Goal: Transaction & Acquisition: Purchase product/service

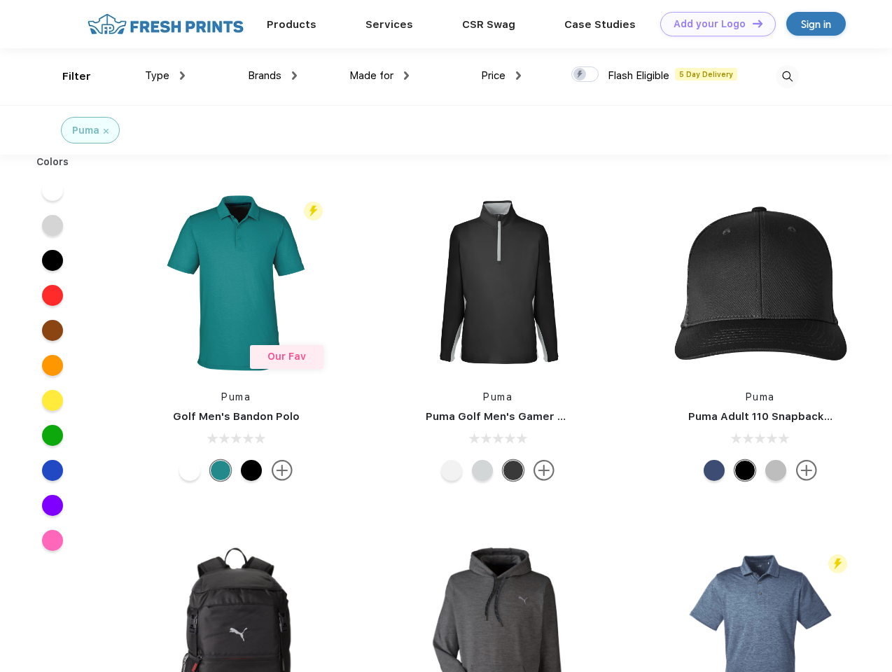
click at [713, 24] on link "Add your Logo Design Tool" at bounding box center [717, 24] width 115 height 24
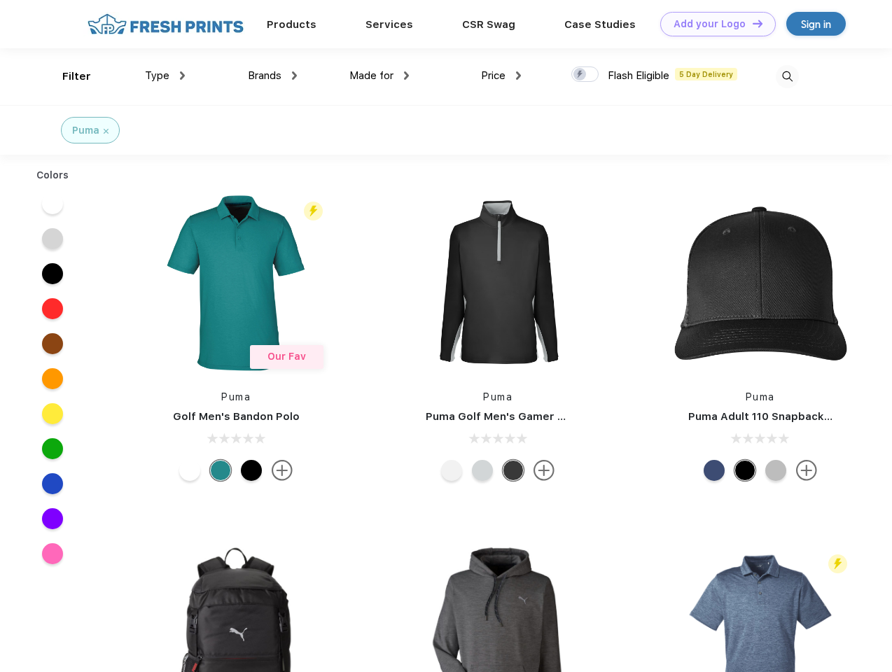
click at [0, 0] on div "Design Tool" at bounding box center [0, 0] width 0 height 0
click at [751, 23] on link "Add your Logo Design Tool" at bounding box center [717, 24] width 115 height 24
click at [67, 76] on div "Filter" at bounding box center [76, 77] width 29 height 16
click at [165, 76] on span "Type" at bounding box center [157, 75] width 24 height 13
click at [272, 76] on span "Brands" at bounding box center [265, 75] width 34 height 13
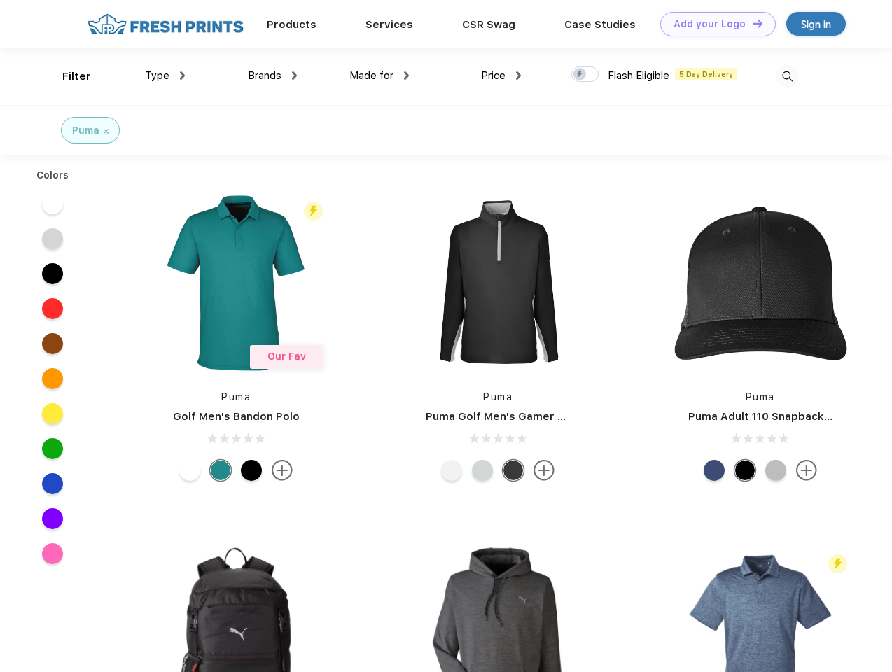
click at [379, 76] on span "Made for" at bounding box center [371, 75] width 44 height 13
click at [501, 76] on span "Price" at bounding box center [493, 75] width 24 height 13
click at [585, 75] on div at bounding box center [584, 73] width 27 height 15
click at [580, 75] on input "checkbox" at bounding box center [575, 70] width 9 height 9
click at [787, 76] on img at bounding box center [787, 76] width 23 height 23
